Goal: Consume media (video, audio): Browse casually

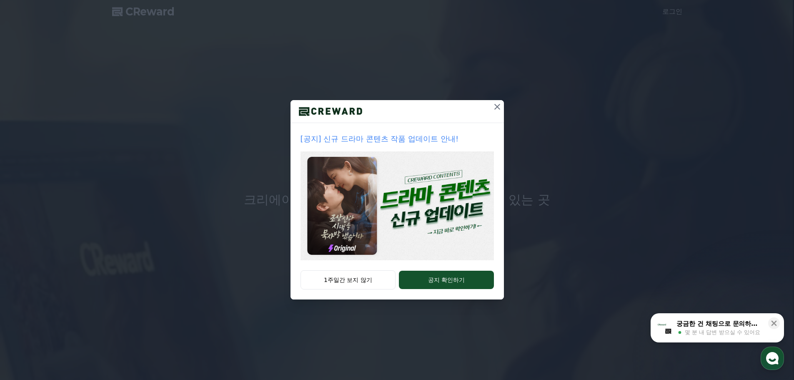
click at [501, 105] on icon at bounding box center [497, 107] width 10 height 10
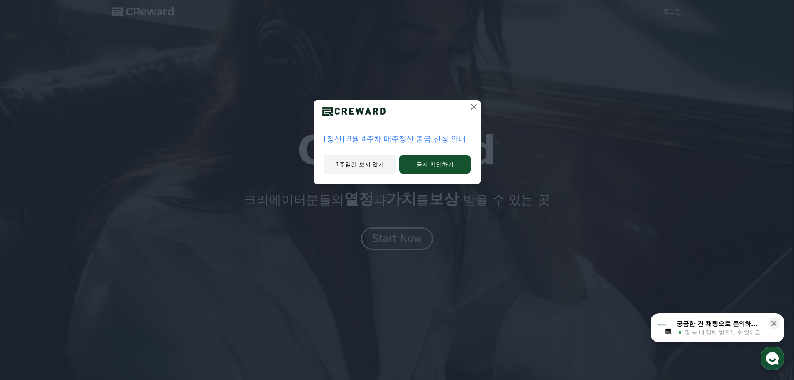
click at [383, 162] on button "1주일간 보지 않기" at bounding box center [360, 164] width 73 height 19
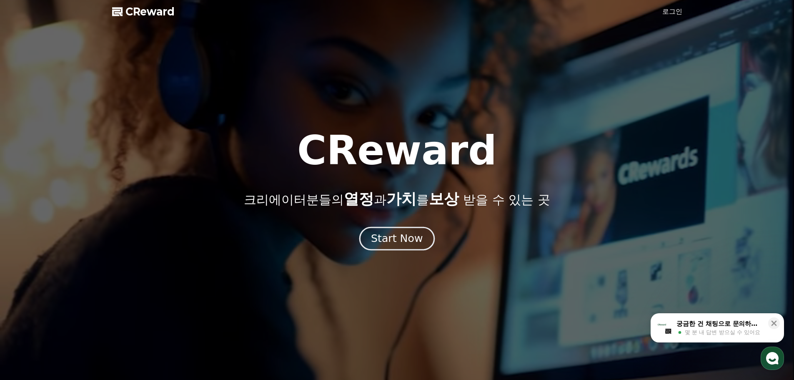
click at [393, 242] on div "Start Now" at bounding box center [397, 238] width 52 height 14
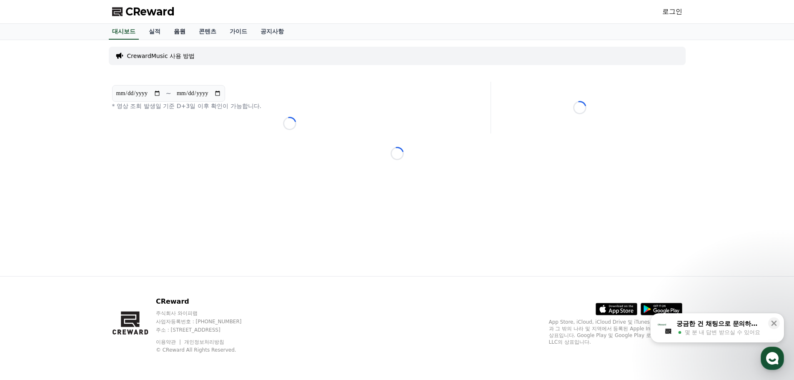
click at [176, 33] on link "음원" at bounding box center [179, 32] width 25 height 16
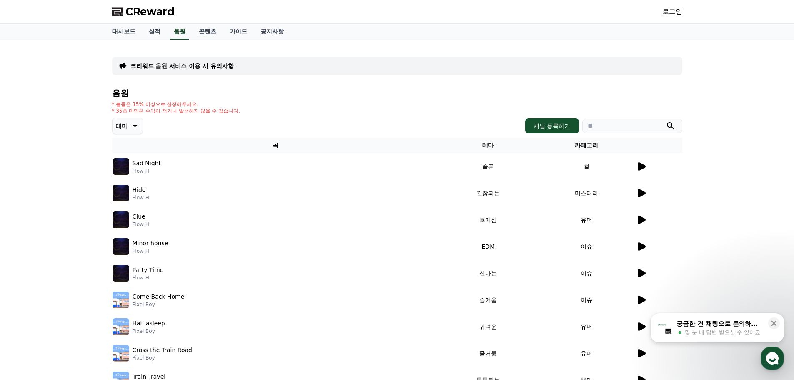
click at [640, 166] on icon at bounding box center [642, 166] width 8 height 8
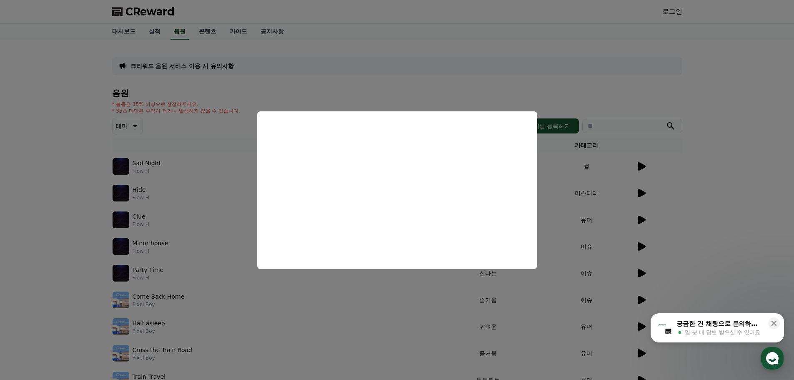
click at [693, 132] on button "close modal" at bounding box center [397, 190] width 794 height 380
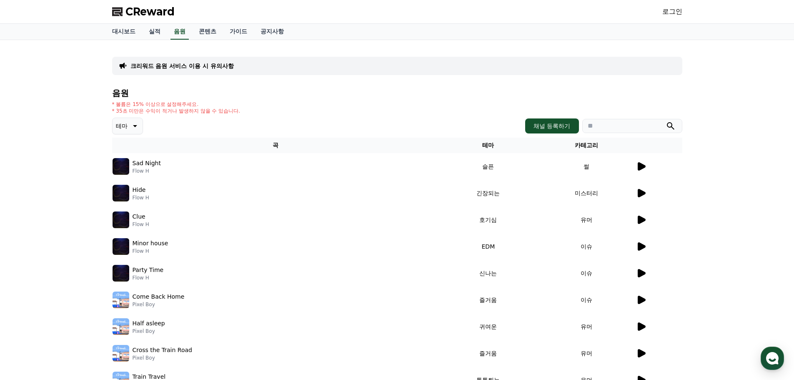
click at [131, 126] on icon at bounding box center [134, 126] width 10 height 10
click at [133, 206] on button "드라마틱" at bounding box center [128, 208] width 30 height 18
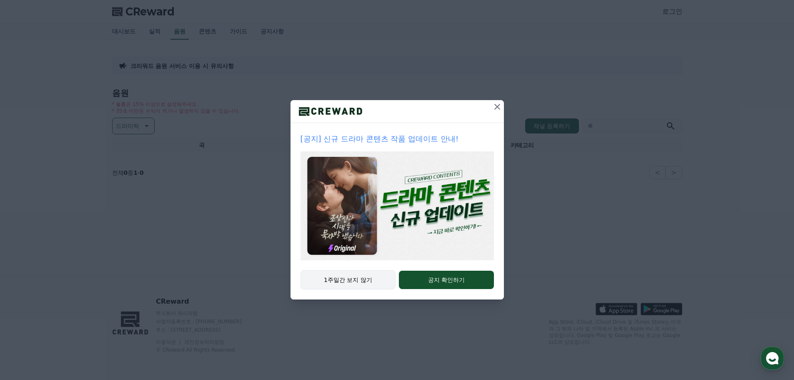
click at [376, 274] on button "1주일간 보지 않기" at bounding box center [348, 279] width 95 height 19
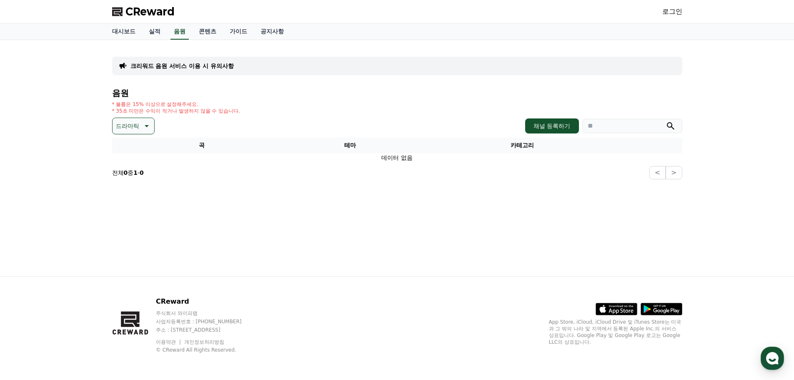
click at [131, 127] on p "드라마틱" at bounding box center [127, 126] width 23 height 12
click at [125, 151] on button "EDM" at bounding box center [123, 148] width 20 height 18
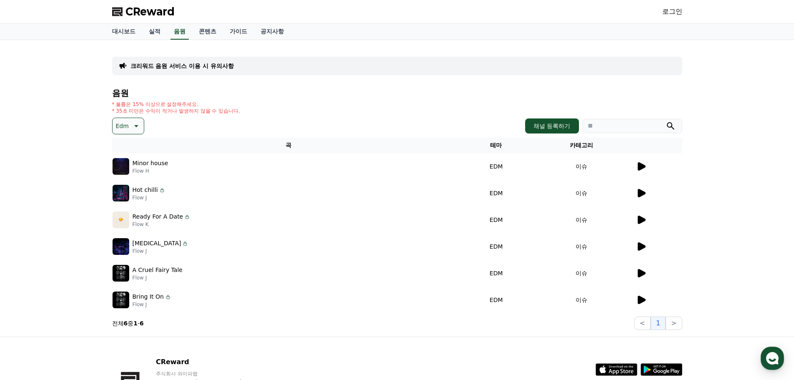
click at [648, 168] on div at bounding box center [659, 166] width 46 height 10
click at [640, 168] on icon at bounding box center [642, 166] width 8 height 8
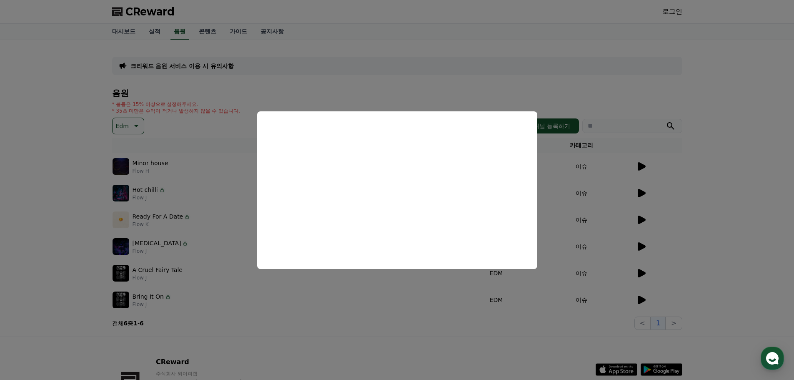
click at [714, 148] on button "close modal" at bounding box center [397, 190] width 794 height 380
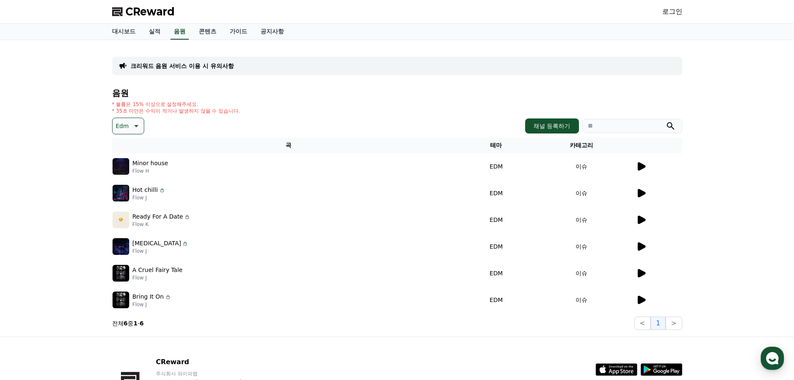
click at [645, 191] on icon at bounding box center [641, 193] width 10 height 10
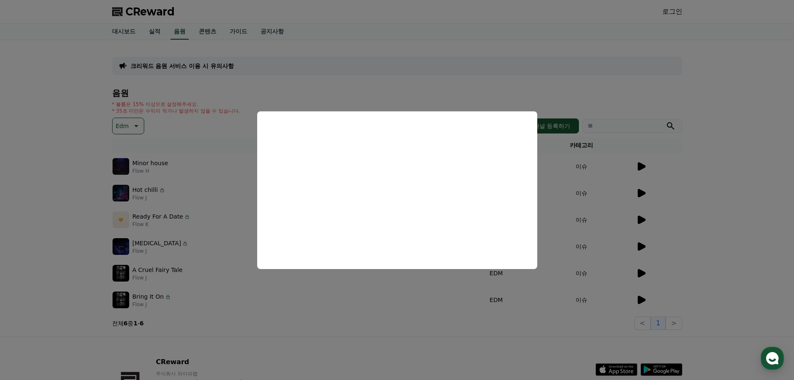
click at [704, 156] on button "close modal" at bounding box center [397, 190] width 794 height 380
